Goal: Information Seeking & Learning: Learn about a topic

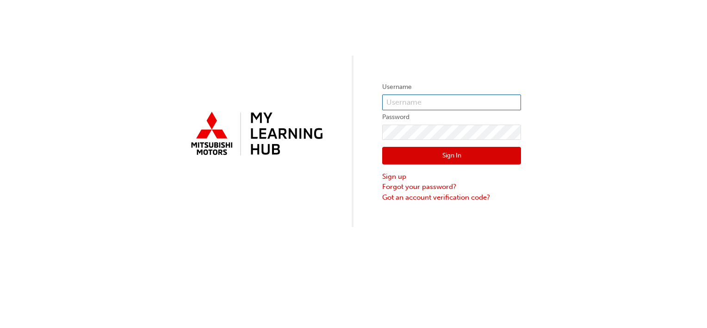
click at [435, 98] on input "text" at bounding box center [451, 102] width 139 height 16
type input "0005790804"
drag, startPoint x: 498, startPoint y: 147, endPoint x: 497, endPoint y: 151, distance: 4.7
click at [497, 151] on button "Sign In" at bounding box center [451, 156] width 139 height 18
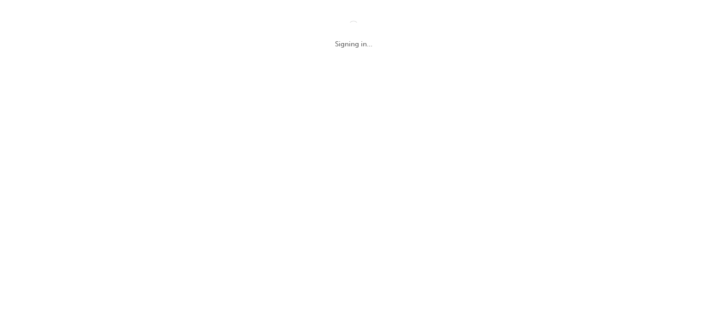
click at [497, 151] on div "Signing in..." at bounding box center [353, 164] width 707 height 328
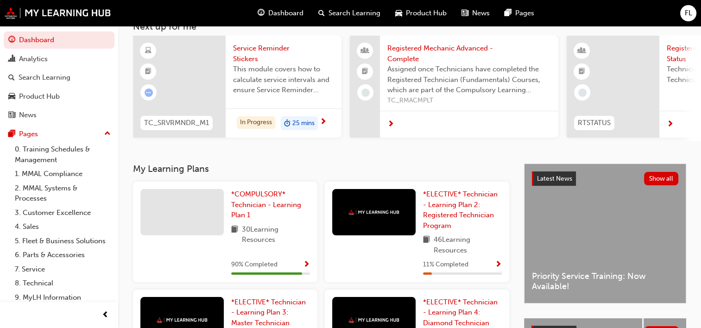
scroll to position [63, 0]
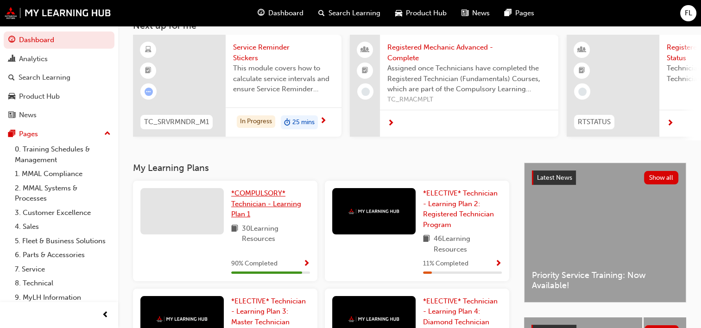
click at [274, 215] on link "*COMPULSORY* Technician - Learning Plan 1" at bounding box center [270, 203] width 79 height 31
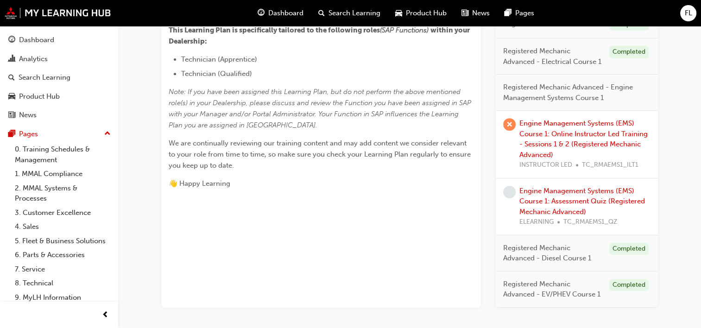
scroll to position [393, 0]
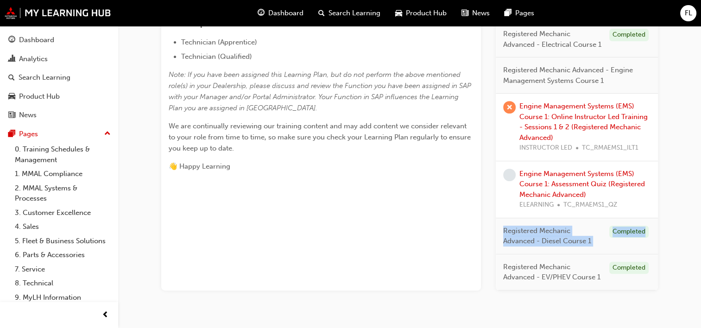
drag, startPoint x: 698, startPoint y: 207, endPoint x: 707, endPoint y: 234, distance: 28.3
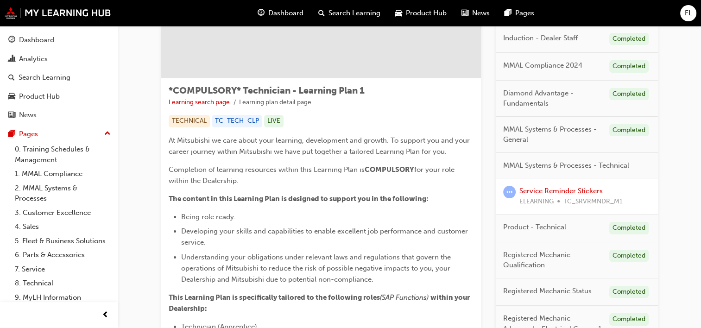
scroll to position [105, 0]
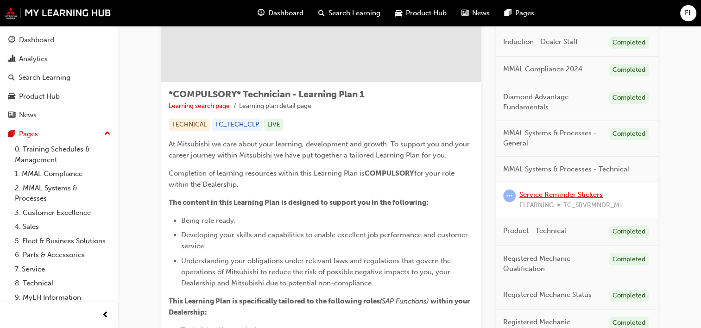
click at [571, 196] on link "Service Reminder Stickers" at bounding box center [560, 194] width 83 height 8
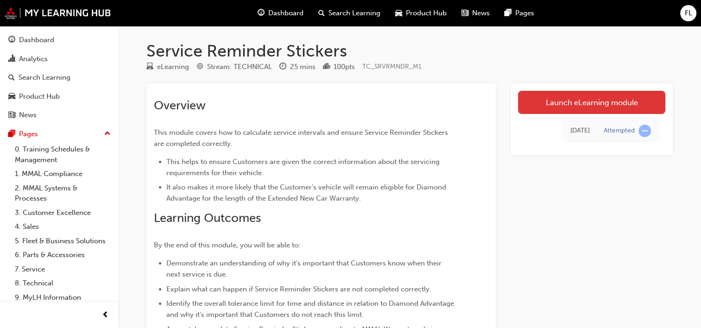
click at [599, 100] on link "Launch eLearning module" at bounding box center [591, 102] width 147 height 23
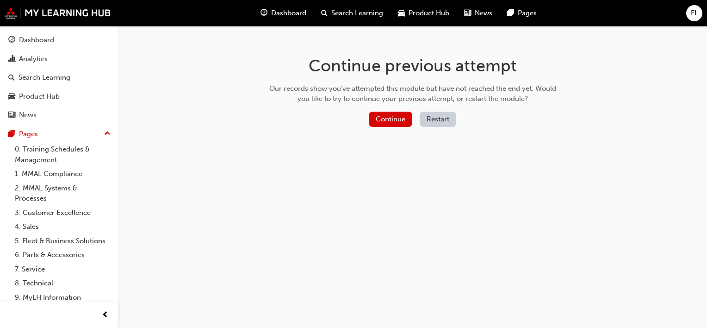
click at [444, 122] on button "Restart" at bounding box center [438, 119] width 37 height 15
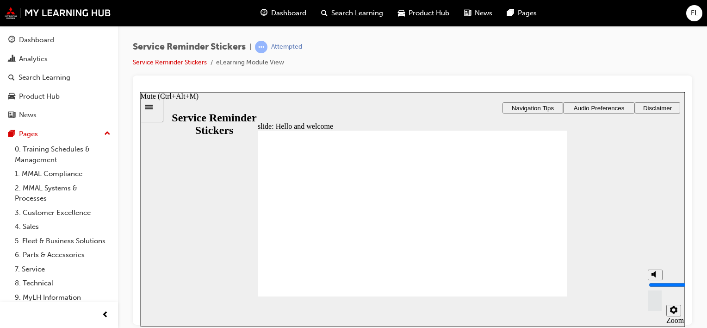
click at [657, 277] on circle "Mute (Ctrl+Alt+M)" at bounding box center [656, 274] width 6 height 6
click at [654, 307] on div "misc controls" at bounding box center [655, 297] width 14 height 35
drag, startPoint x: 656, startPoint y: 298, endPoint x: 654, endPoint y: 235, distance: 63.5
type input "10"
click at [654, 281] on input "volume" at bounding box center [679, 284] width 60 height 7
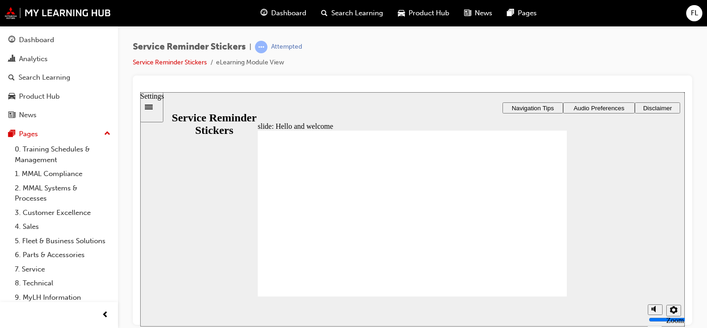
click at [676, 310] on icon "Settings" at bounding box center [673, 309] width 7 height 7
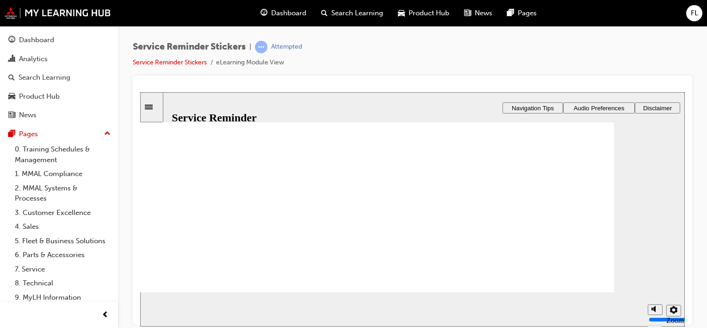
scroll to position [25, 0]
drag, startPoint x: 683, startPoint y: 159, endPoint x: 688, endPoint y: 188, distance: 29.6
click at [685, 188] on html "slide: Hello and welcome Rectangle 1 Rectangle 3 Pentagon 6 1 Hello and welcome…" at bounding box center [412, 209] width 545 height 234
click at [677, 315] on button "Settings" at bounding box center [674, 310] width 15 height 12
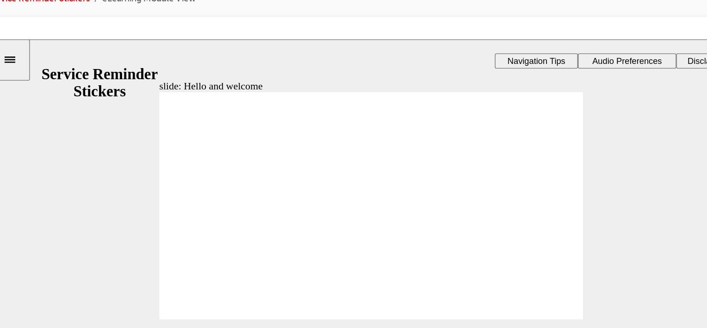
drag, startPoint x: 256, startPoint y: 64, endPoint x: 232, endPoint y: 38, distance: 36.0
click at [232, 39] on html "slide: Hello and welcome Rectangle 1 Rectangle 3 Pentagon 6 1 Hello and welcome…" at bounding box center [271, 156] width 545 height 234
